Goal: Task Accomplishment & Management: Manage account settings

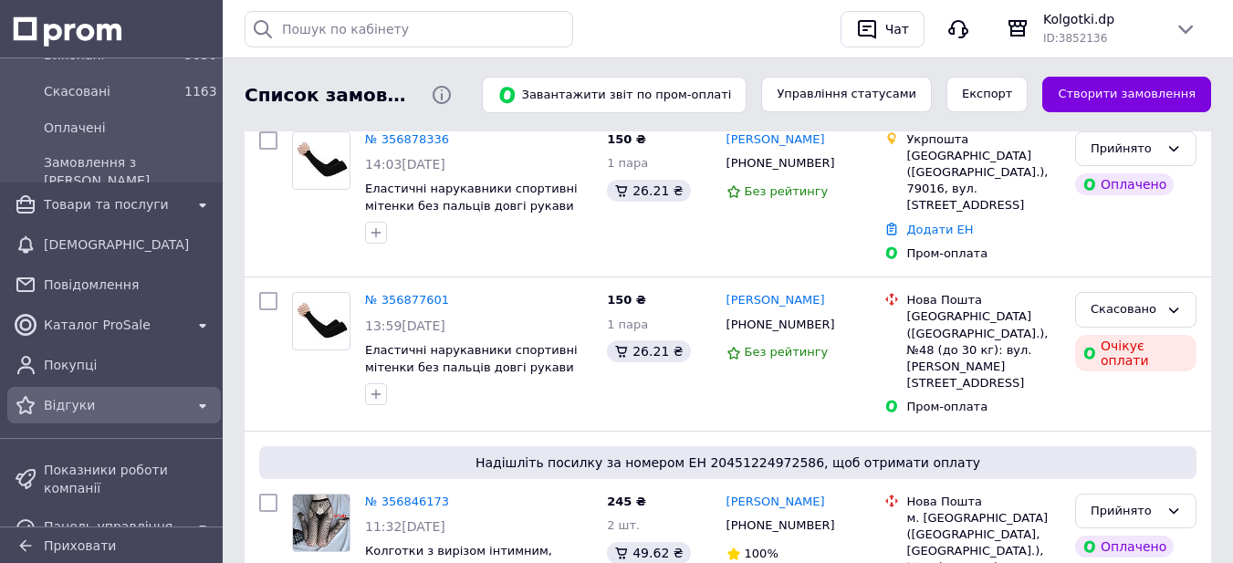
scroll to position [365, 0]
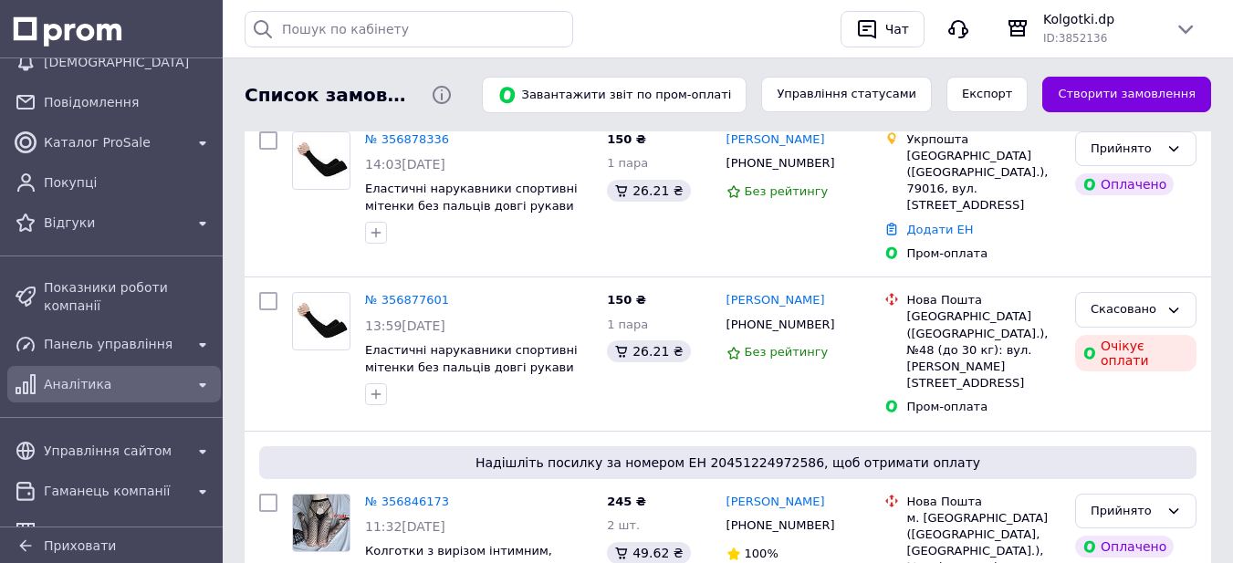
click at [73, 375] on span "Аналітика" at bounding box center [114, 384] width 141 height 18
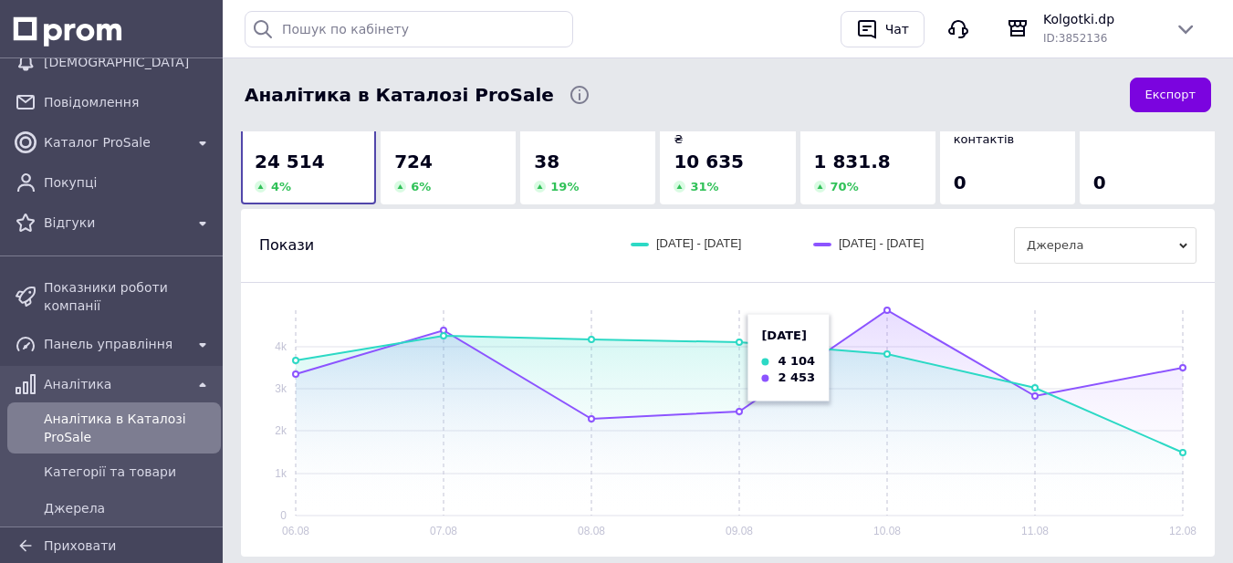
scroll to position [91, 0]
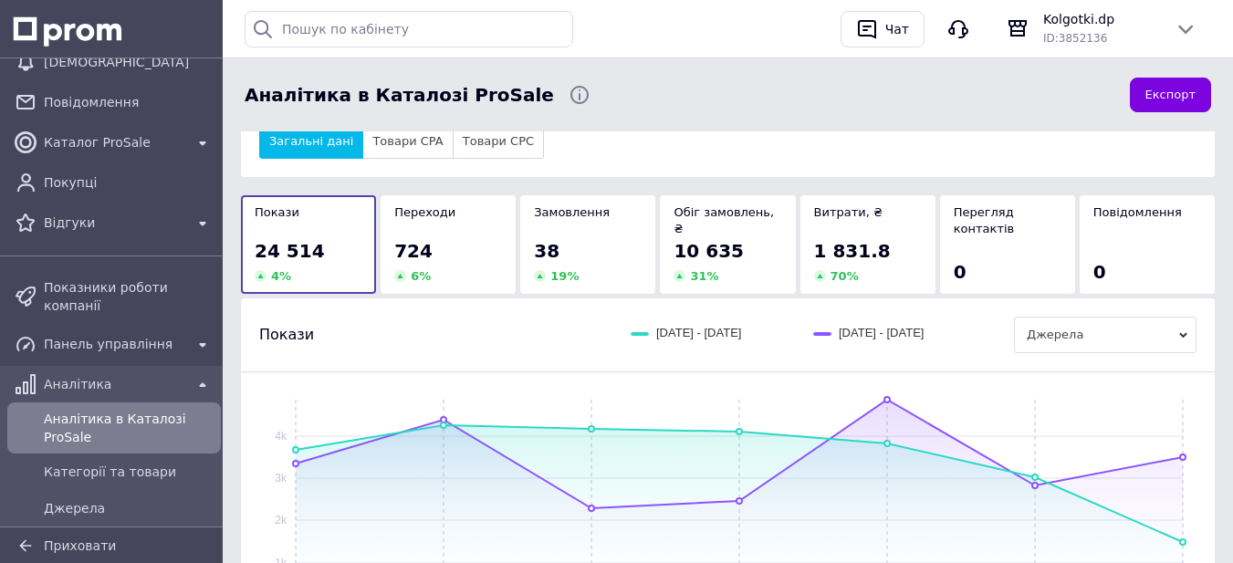
click at [465, 238] on div "724" at bounding box center [448, 251] width 108 height 26
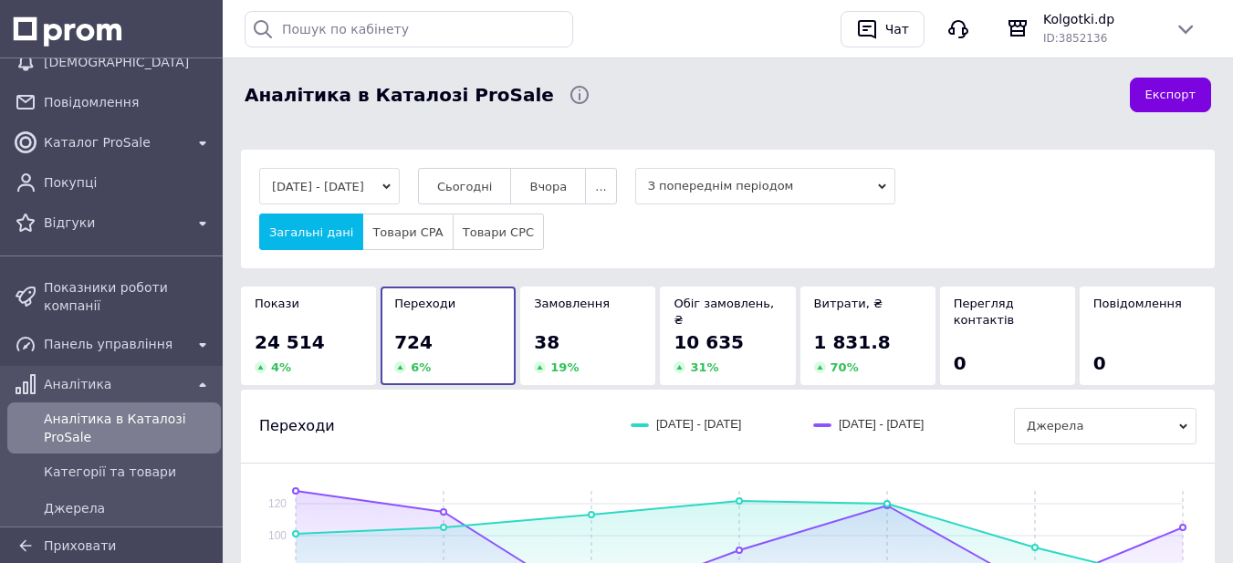
click at [296, 331] on span "24 514" at bounding box center [290, 342] width 70 height 22
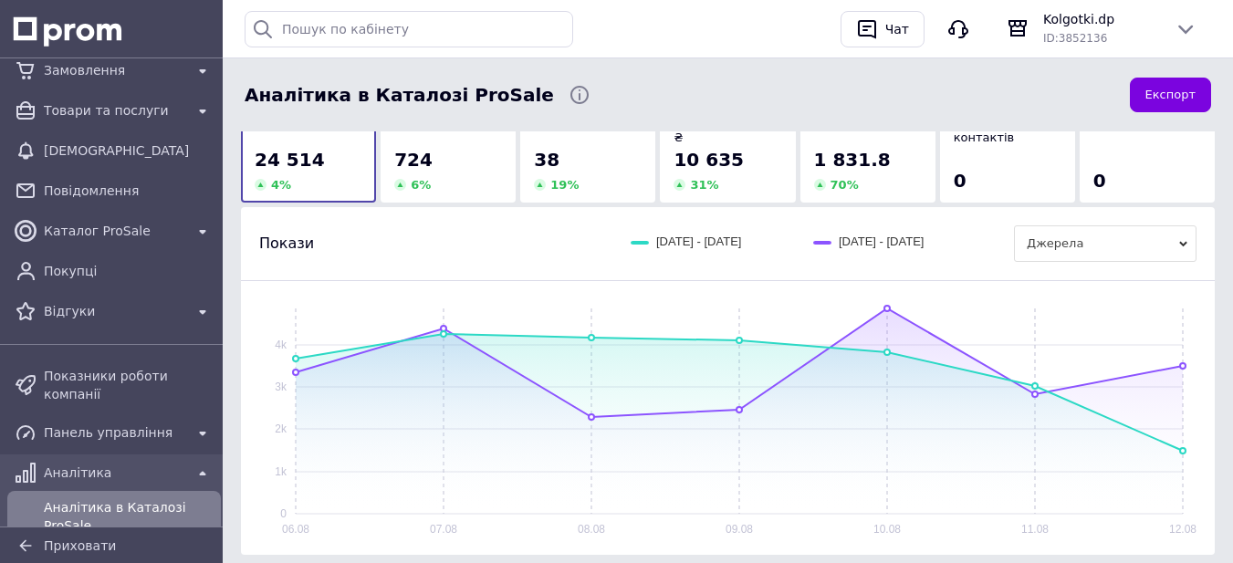
scroll to position [18, 0]
click at [110, 239] on span "Каталог ProSale" at bounding box center [114, 234] width 141 height 18
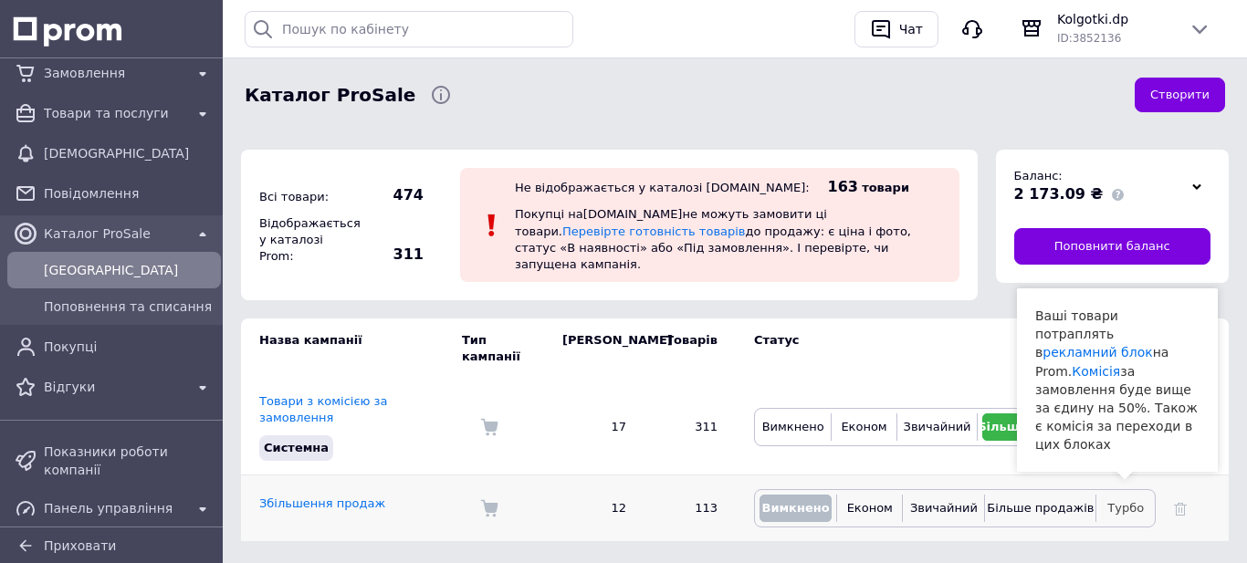
click at [1116, 501] on span "Турбо" at bounding box center [1125, 508] width 37 height 14
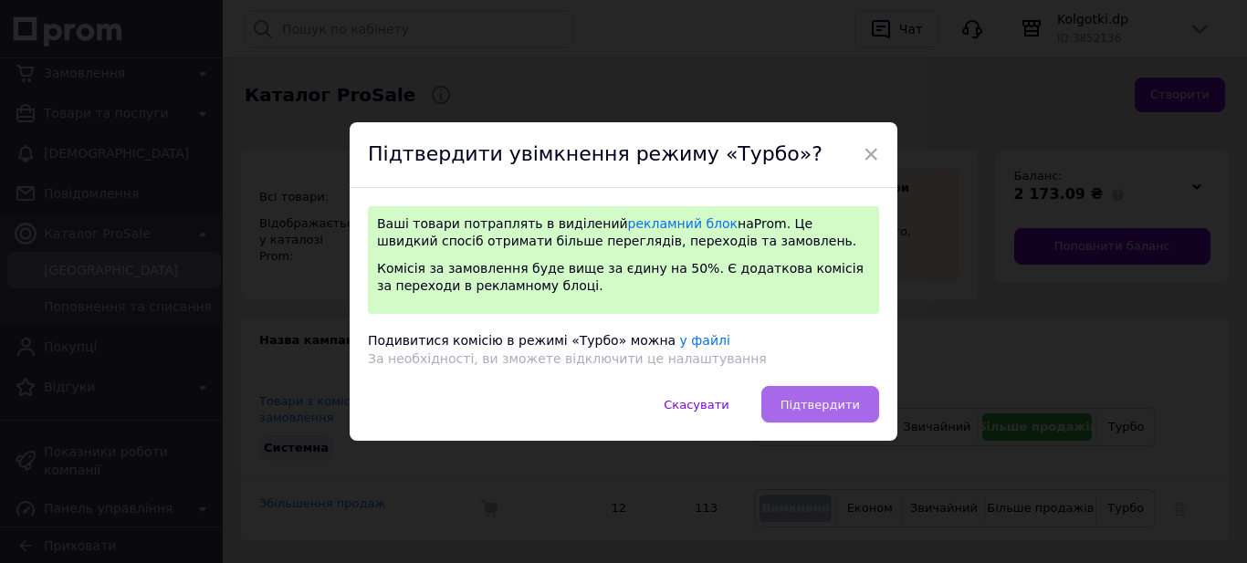
click at [860, 405] on button "Підтвердити" at bounding box center [820, 404] width 118 height 37
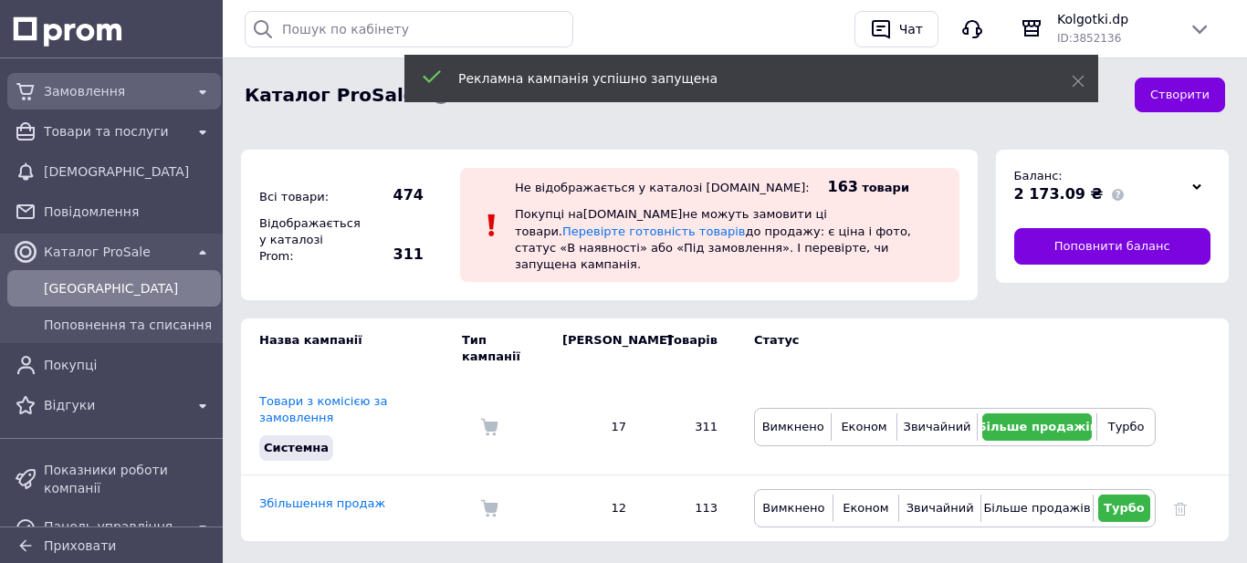
click at [74, 85] on span "Замовлення" at bounding box center [114, 91] width 141 height 18
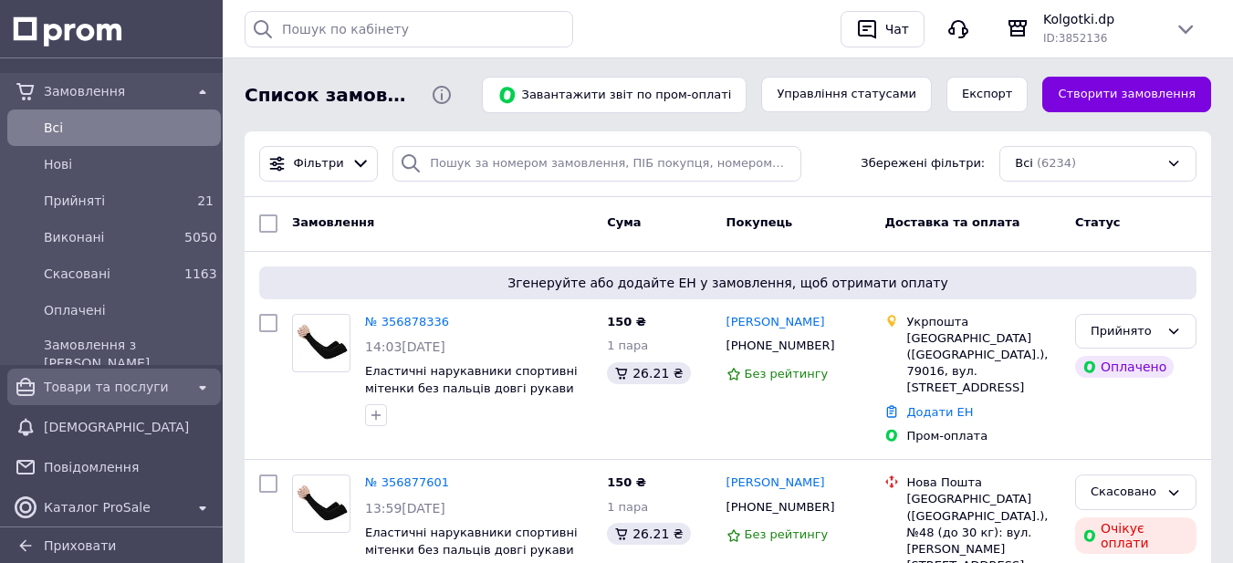
click at [131, 392] on span "Товари та послуги" at bounding box center [114, 387] width 141 height 18
